Goal: Check status: Check status

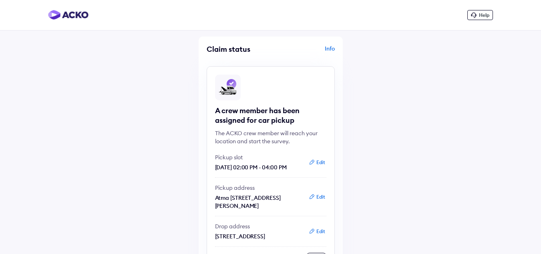
click at [324, 47] on div "Info" at bounding box center [304, 51] width 62 height 15
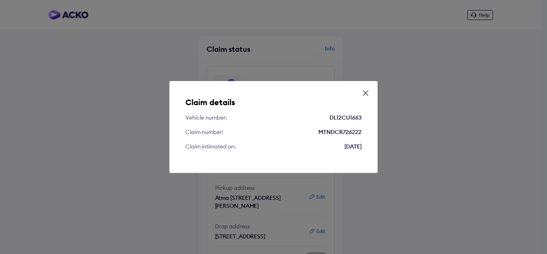
click at [367, 92] on icon at bounding box center [366, 93] width 8 height 8
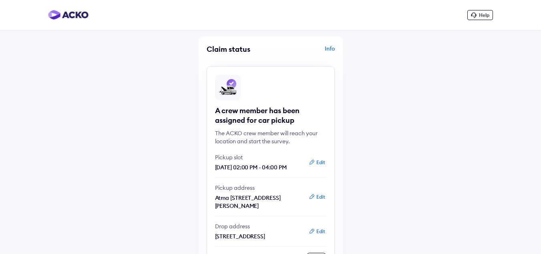
click at [59, 10] on img at bounding box center [68, 15] width 40 height 10
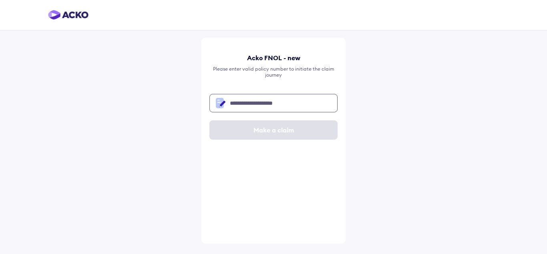
click at [261, 104] on input "text" at bounding box center [273, 103] width 128 height 18
click at [73, 18] on img at bounding box center [68, 15] width 40 height 10
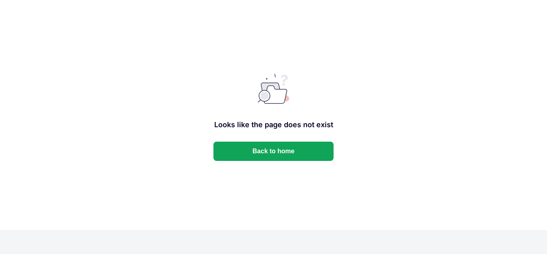
click at [256, 141] on button "Back to home" at bounding box center [273, 150] width 120 height 19
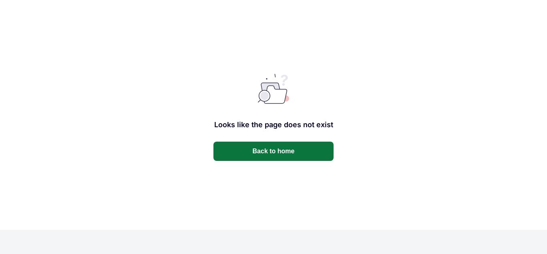
click at [281, 145] on button "Back to home" at bounding box center [273, 150] width 120 height 19
drag, startPoint x: 304, startPoint y: 139, endPoint x: 298, endPoint y: 154, distance: 16.4
click at [298, 154] on div "Looks like the page does not exist Back to home" at bounding box center [273, 115] width 547 height 230
click at [298, 154] on button "Back to home" at bounding box center [273, 150] width 120 height 19
